Goal: Contribute content: Add original content to the website for others to see

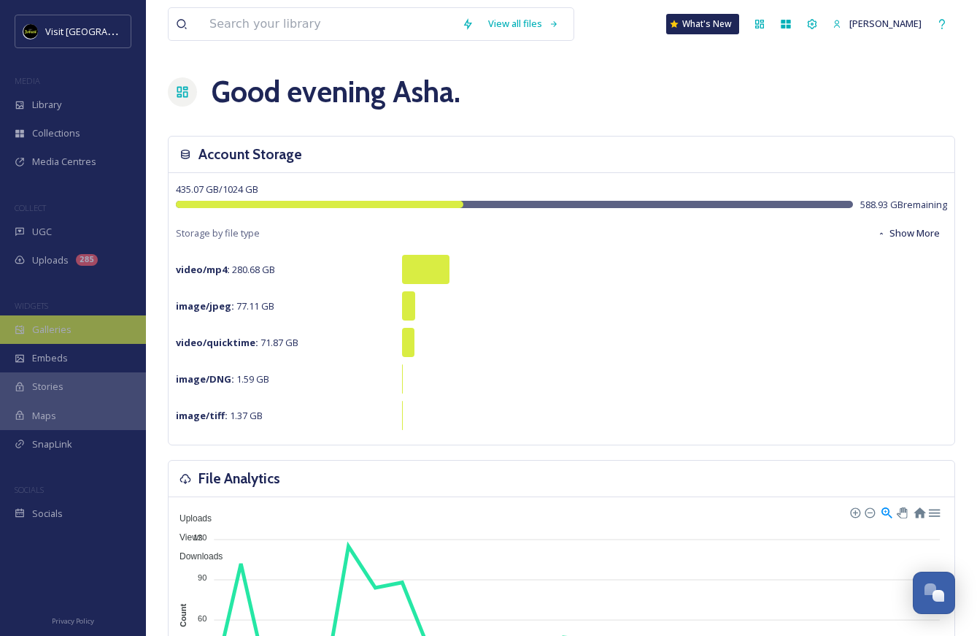
click at [57, 336] on span "Galleries" at bounding box center [51, 330] width 39 height 14
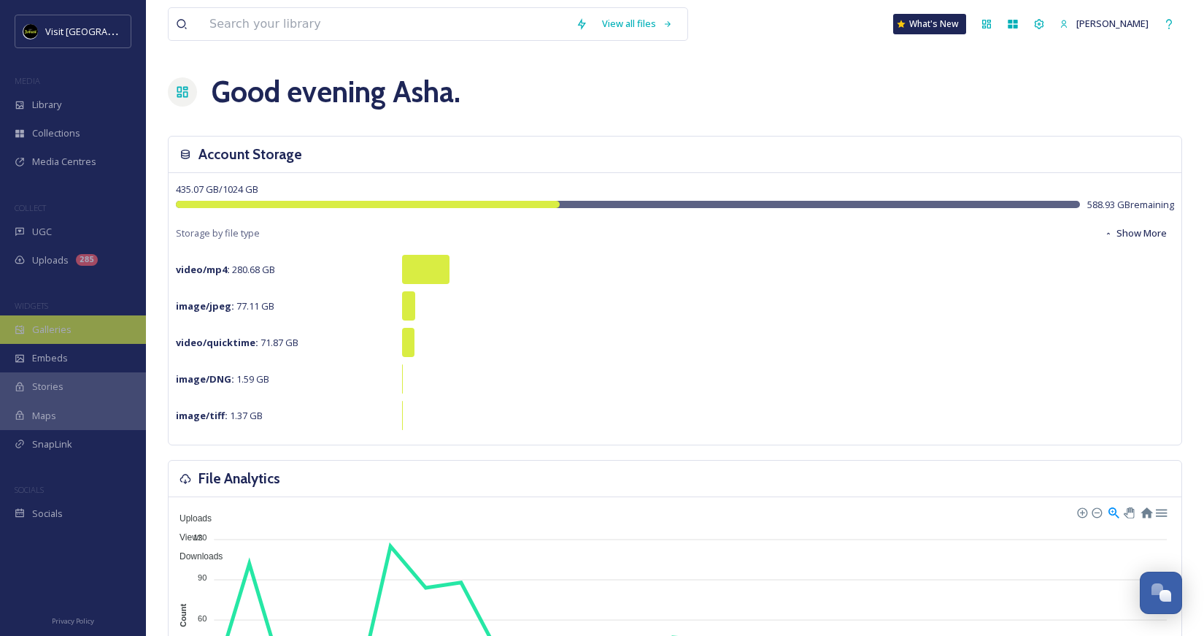
click at [65, 334] on span "Galleries" at bounding box center [51, 330] width 39 height 14
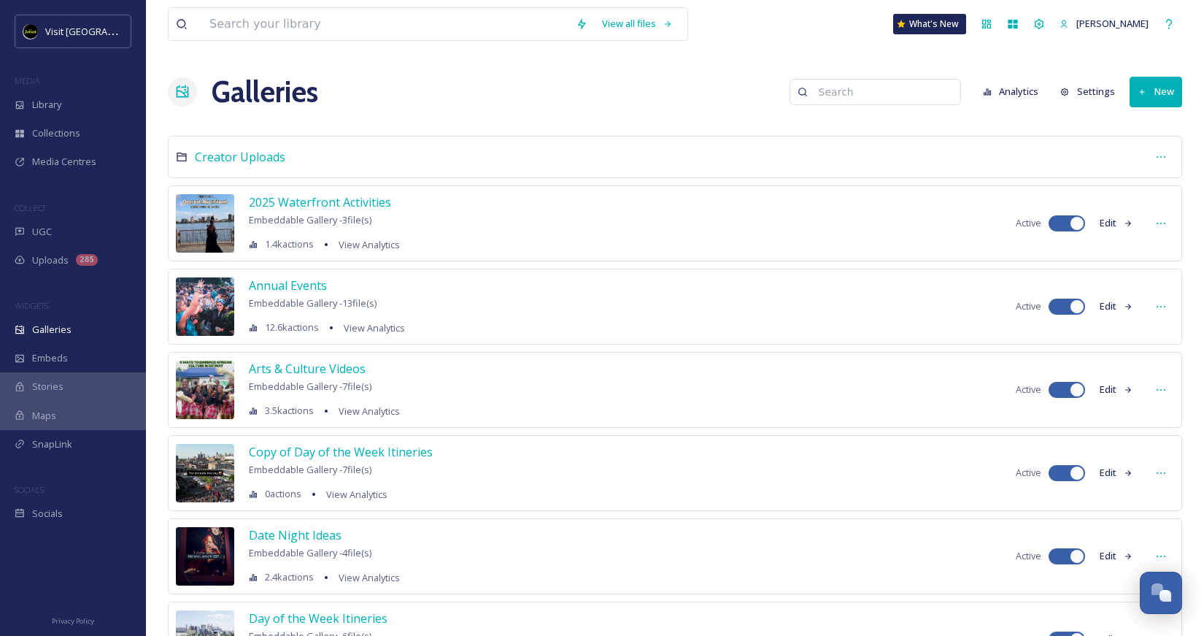
click at [1153, 98] on button "New" at bounding box center [1155, 92] width 53 height 30
click at [1132, 132] on div "Gallery" at bounding box center [1149, 126] width 64 height 28
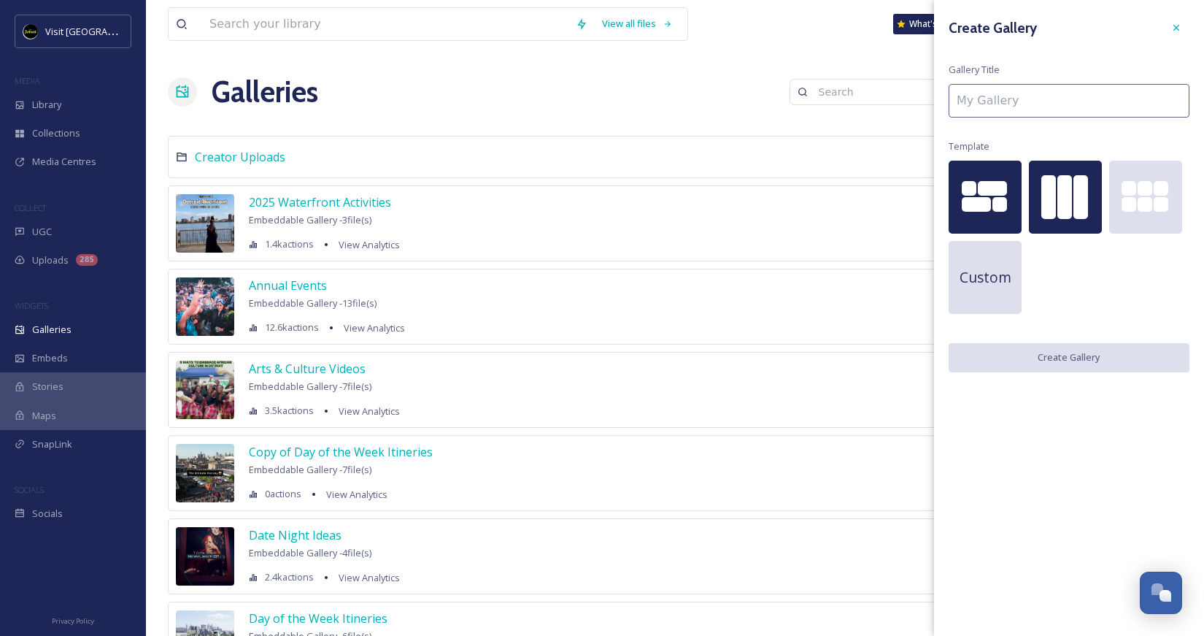
click at [1051, 226] on div at bounding box center [1065, 197] width 73 height 73
drag, startPoint x: 970, startPoint y: 74, endPoint x: 987, endPoint y: 99, distance: 30.0
click at [987, 99] on div "Create Gallery Gallery Title Template Custom Create Gallery" at bounding box center [1069, 193] width 270 height 387
click at [995, 108] on input at bounding box center [1069, 101] width 241 height 34
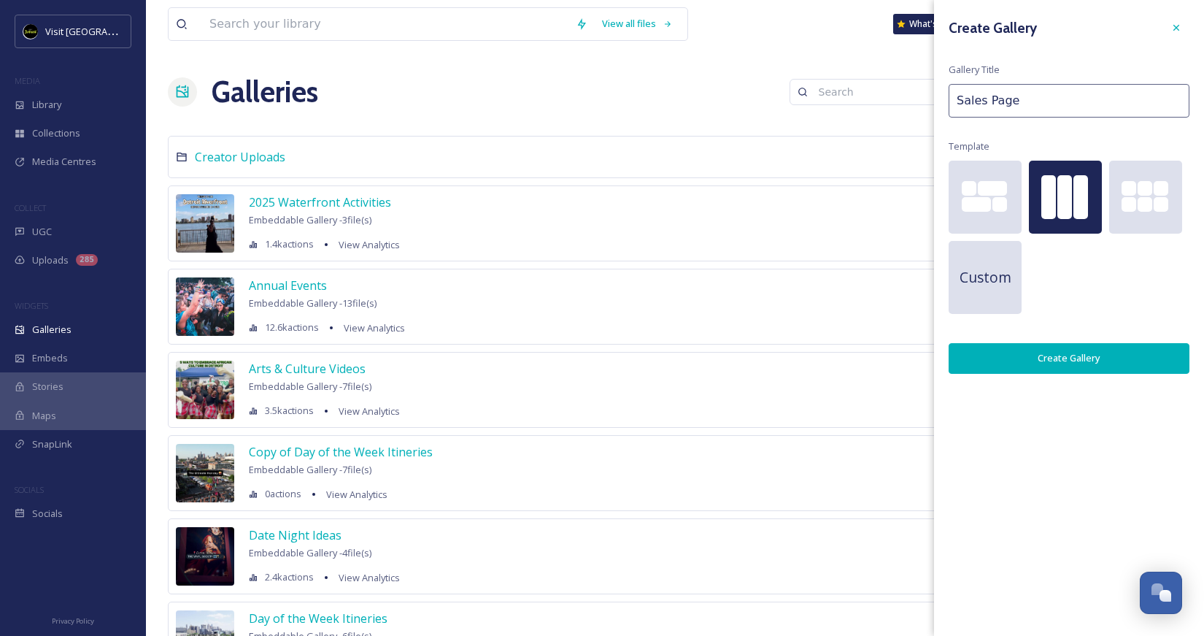
type input "Sales Page"
click at [1122, 349] on button "Create Gallery" at bounding box center [1069, 358] width 241 height 30
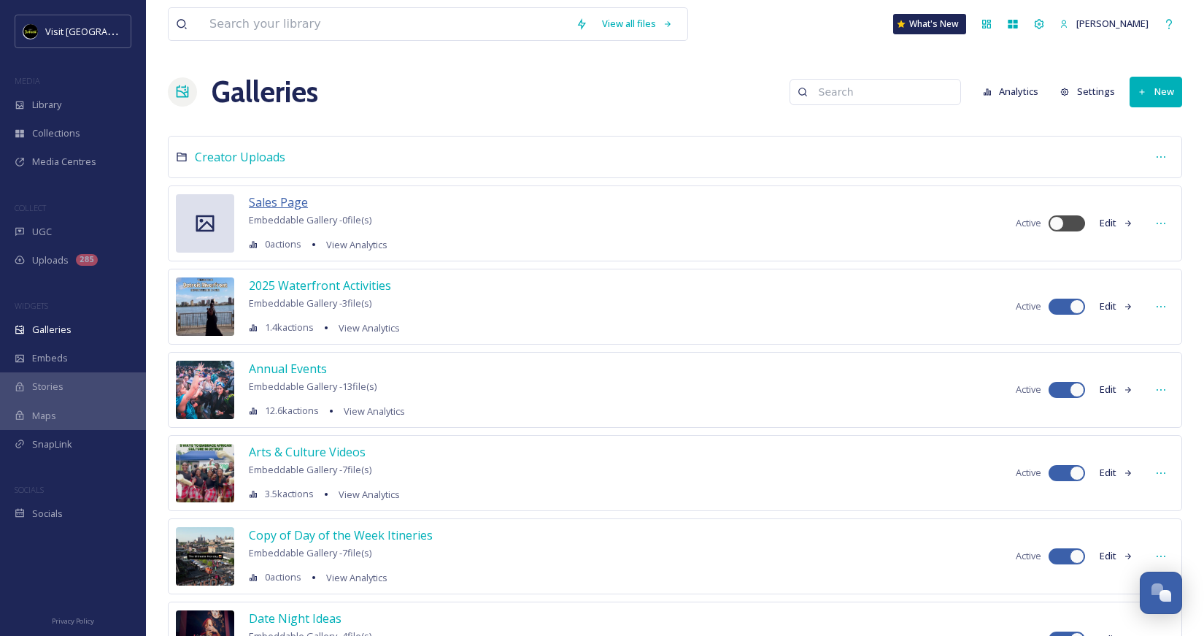
click at [274, 201] on span "Sales Page" at bounding box center [278, 202] width 59 height 16
click at [1052, 224] on div at bounding box center [1056, 223] width 15 height 15
checkbox input "true"
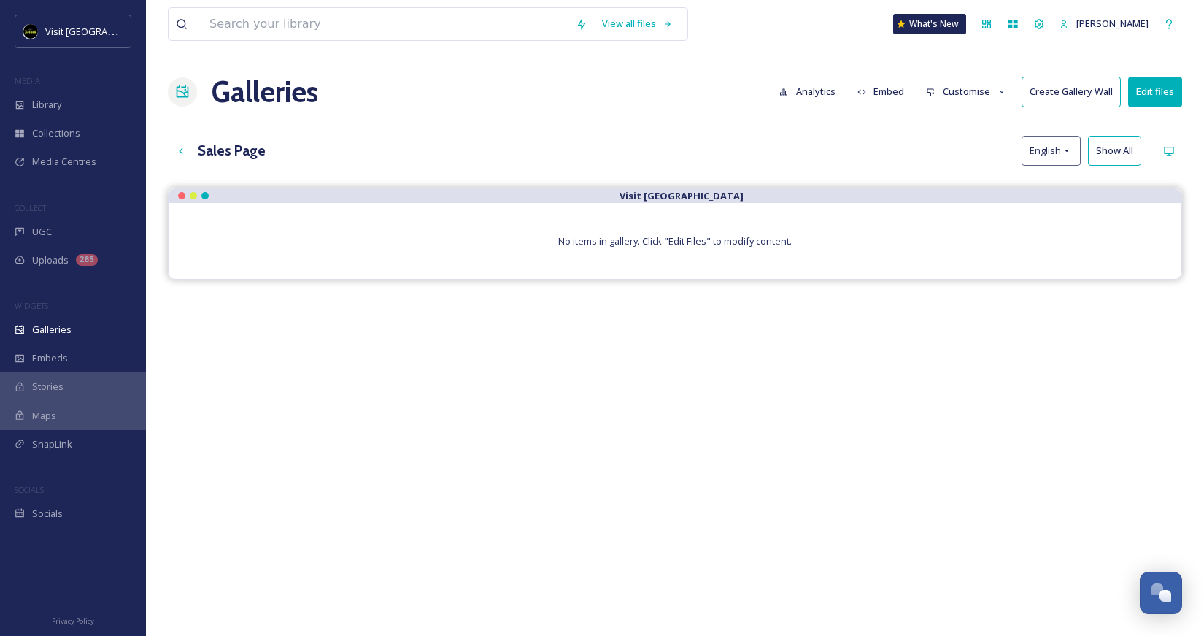
click at [1142, 94] on button "Edit files" at bounding box center [1155, 92] width 54 height 30
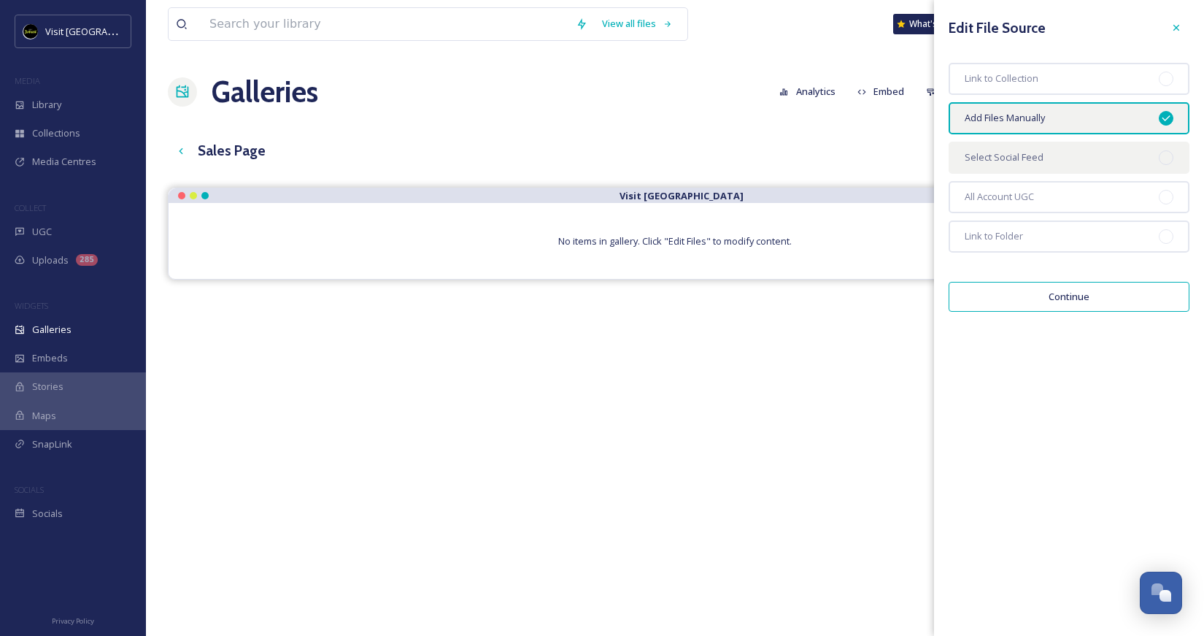
click at [1040, 156] on span "Select Social Feed" at bounding box center [1004, 157] width 79 height 14
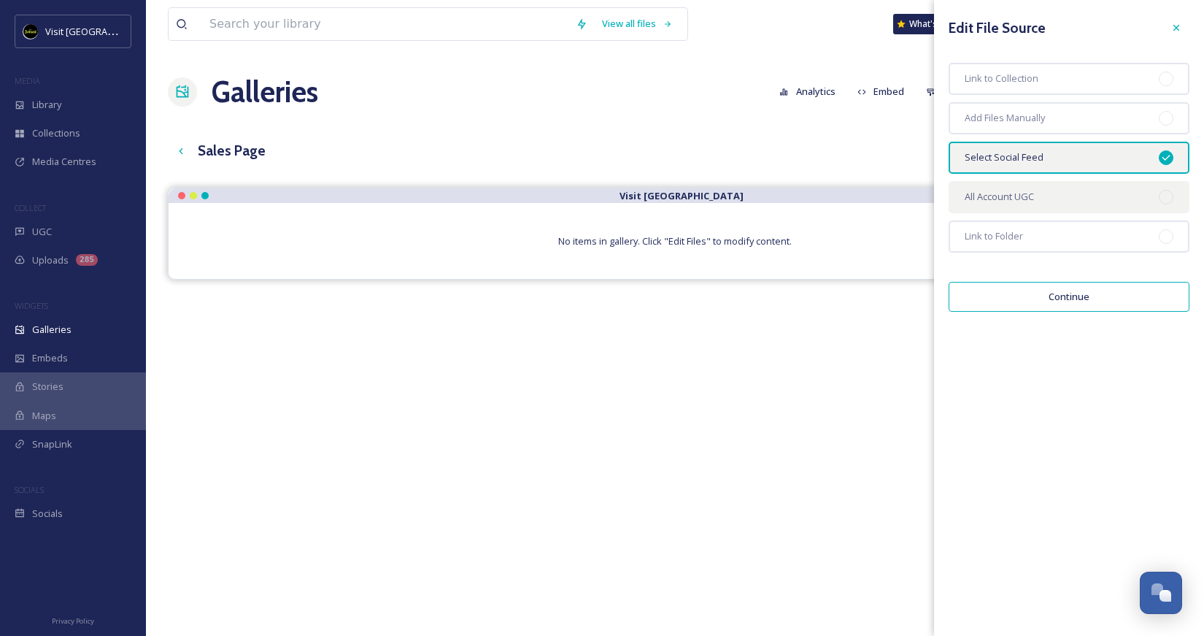
click at [1027, 202] on span "All Account UGC" at bounding box center [999, 197] width 69 height 14
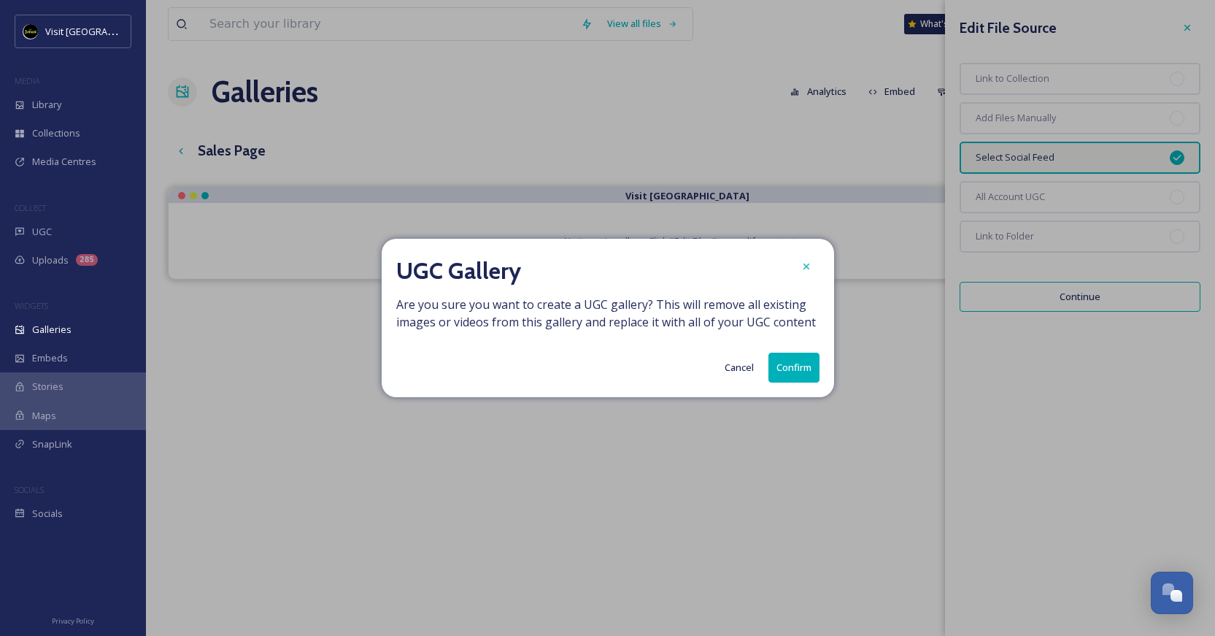
click at [787, 366] on button "Confirm" at bounding box center [793, 367] width 51 height 30
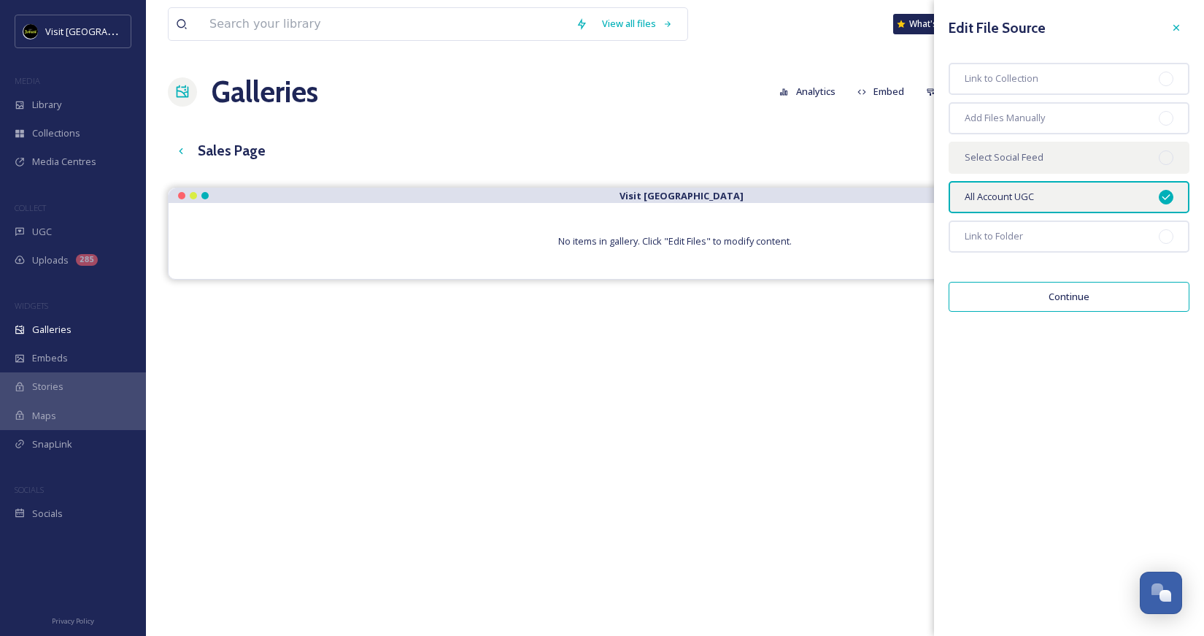
click at [988, 163] on span "Select Social Feed" at bounding box center [1004, 157] width 79 height 14
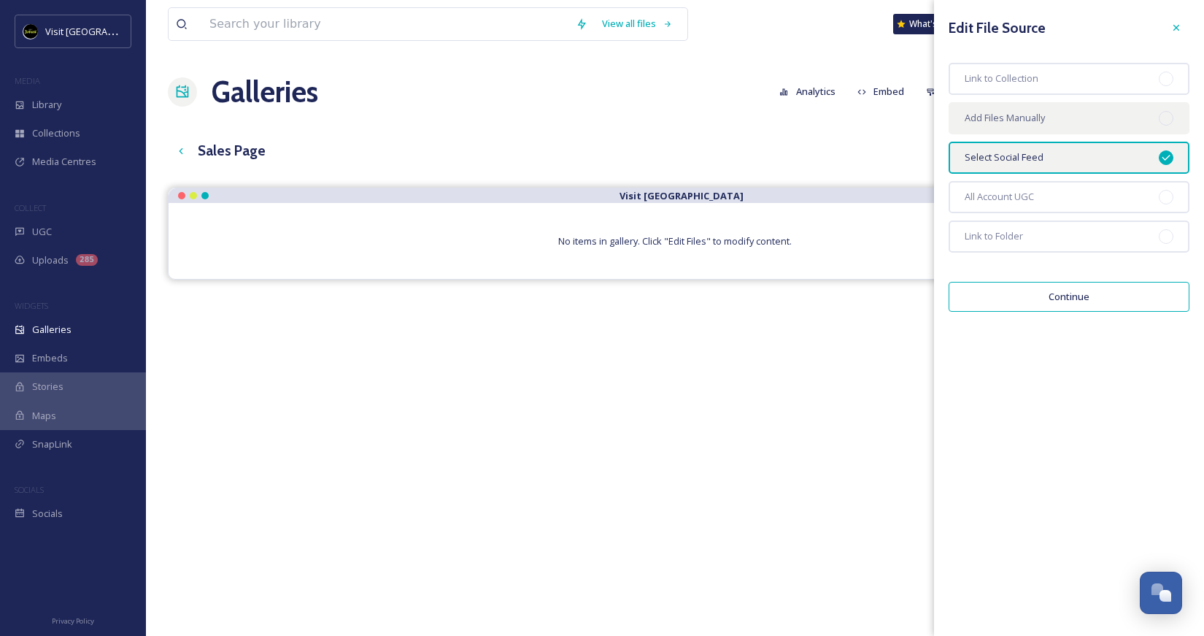
click at [1002, 114] on span "Add Files Manually" at bounding box center [1005, 118] width 80 height 14
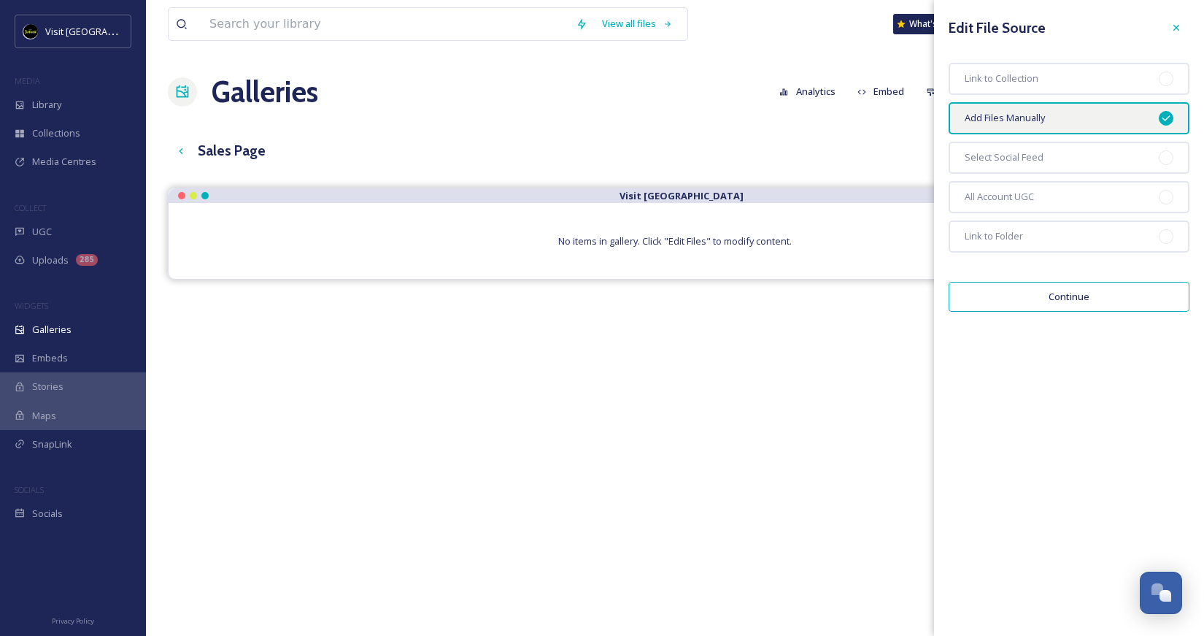
click at [1032, 300] on button "Continue" at bounding box center [1069, 297] width 241 height 30
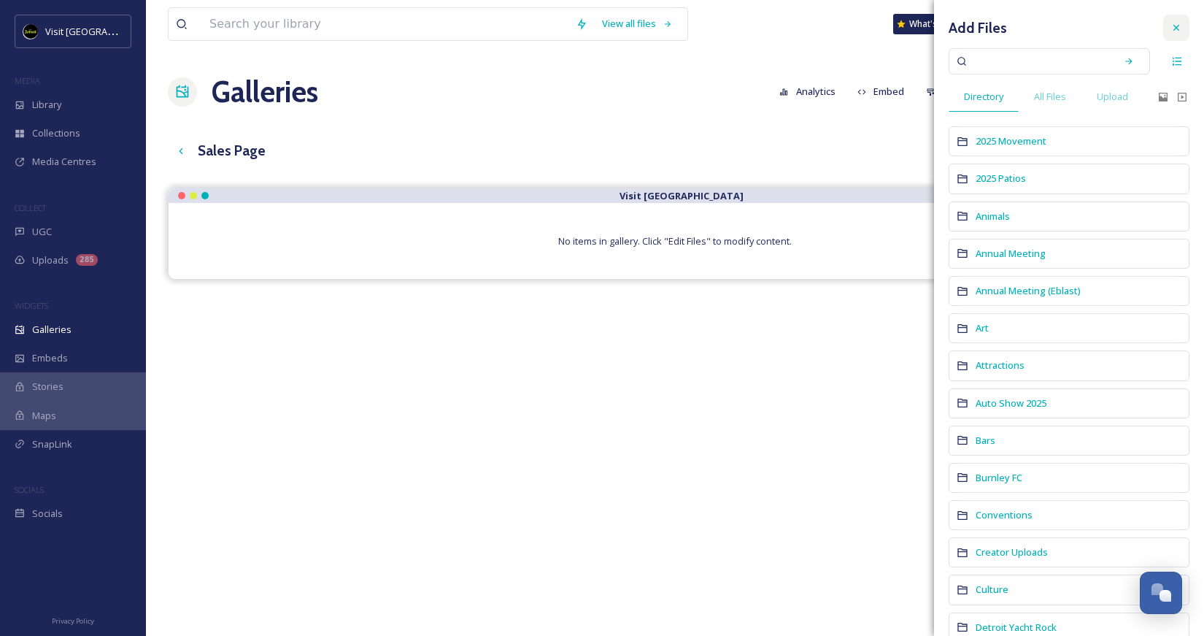
click at [1170, 30] on icon at bounding box center [1176, 28] width 12 height 12
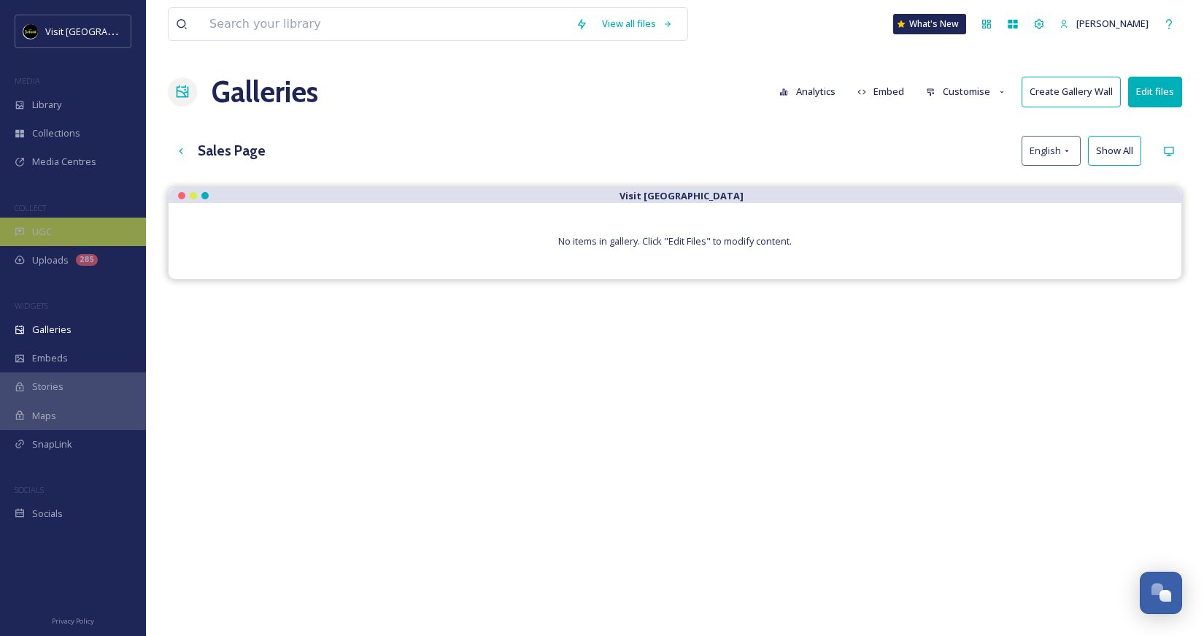
click at [49, 234] on span "UGC" at bounding box center [42, 232] width 20 height 14
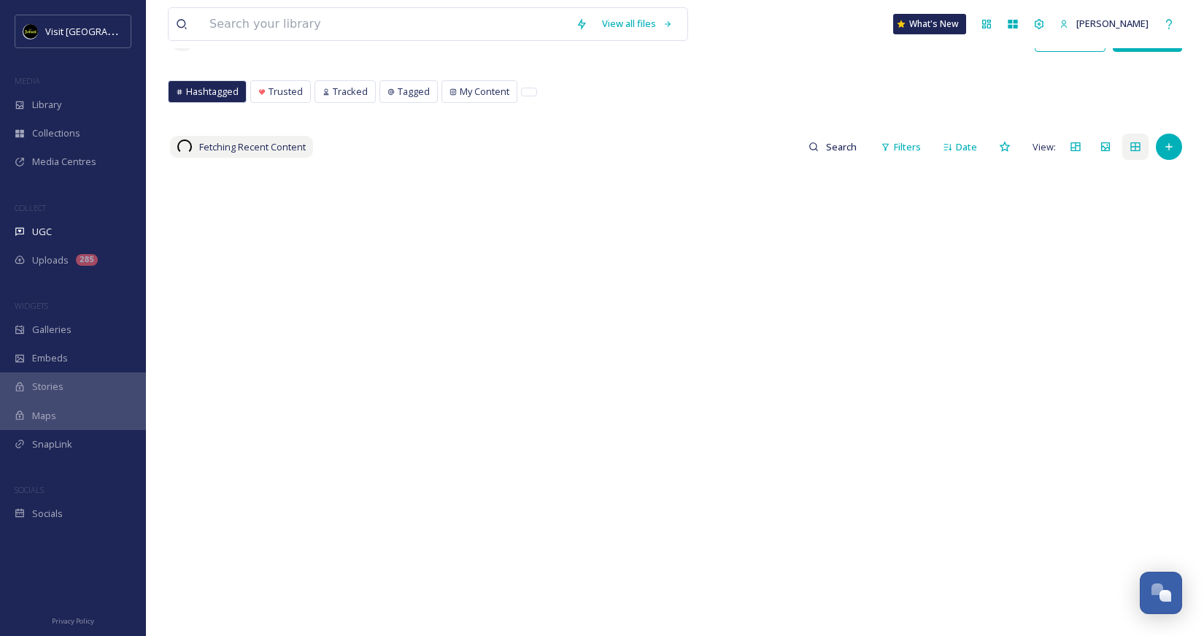
scroll to position [56, 0]
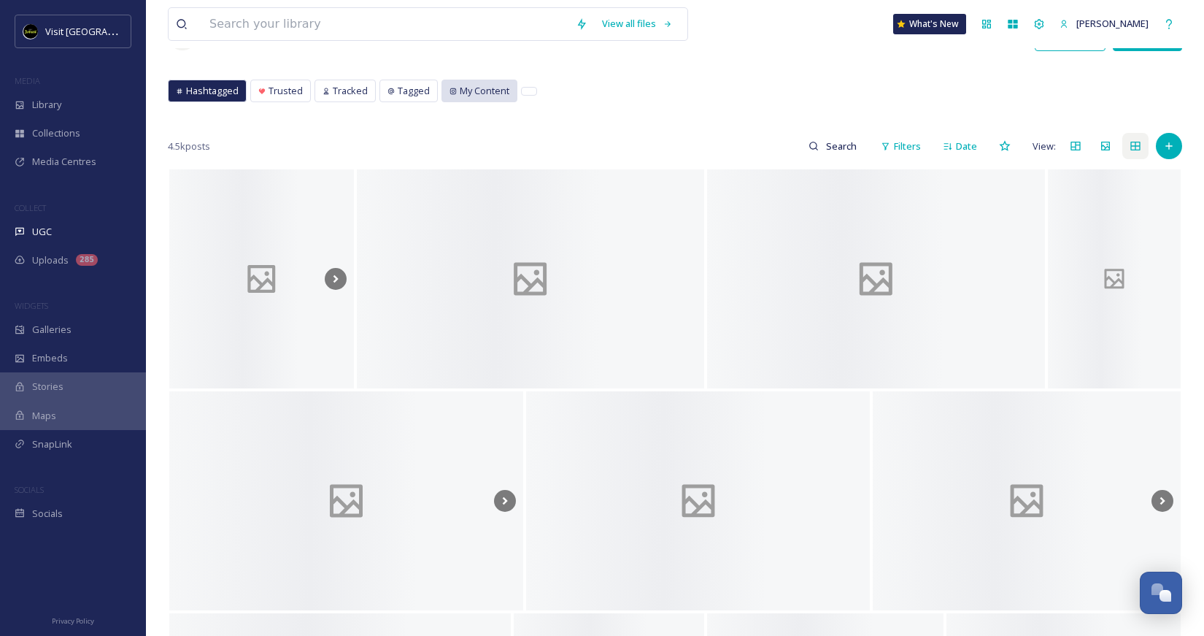
click at [474, 89] on span "My Content" at bounding box center [485, 91] width 50 height 14
